Goal: Information Seeking & Learning: Learn about a topic

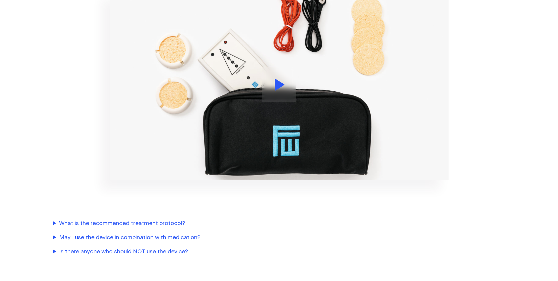
scroll to position [765, 0]
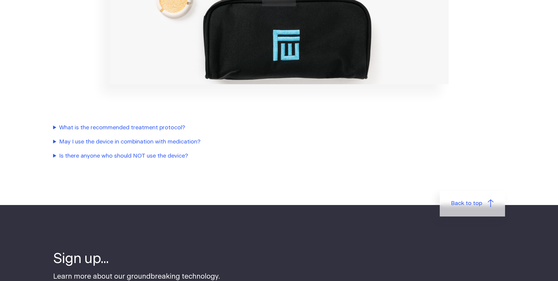
click at [178, 158] on summary "Is there anyone who should NOT use the device?" at bounding box center [187, 156] width 268 height 9
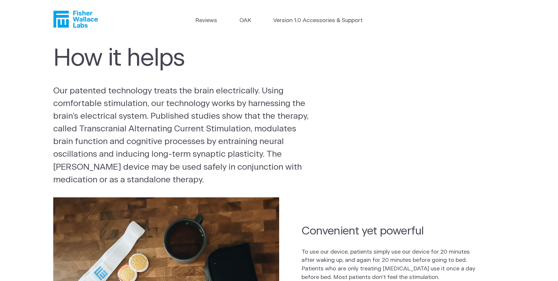
scroll to position [0, 0]
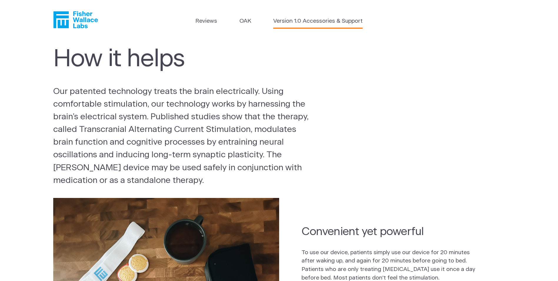
click at [294, 22] on link "Version 1.0 Accessories & Support" at bounding box center [317, 21] width 89 height 9
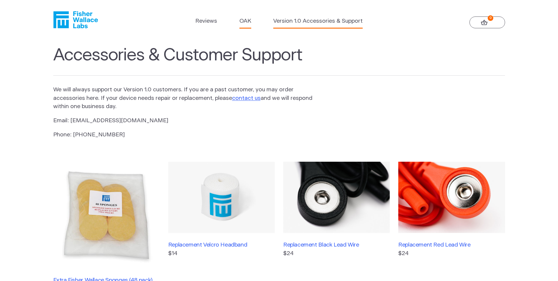
click at [246, 21] on link "OAK" at bounding box center [245, 21] width 12 height 9
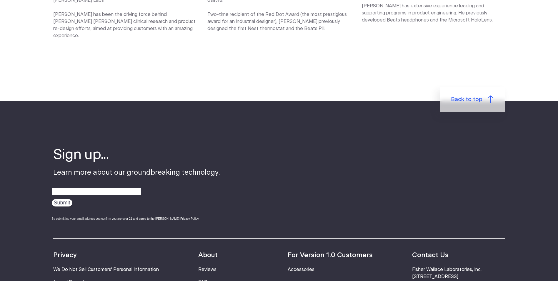
scroll to position [1059, 0]
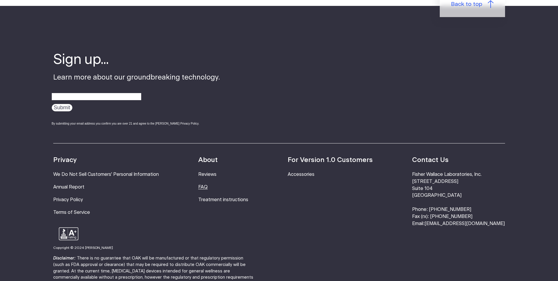
click at [208, 184] on link "FAQ" at bounding box center [202, 186] width 9 height 5
